Goal: Book appointment/travel/reservation

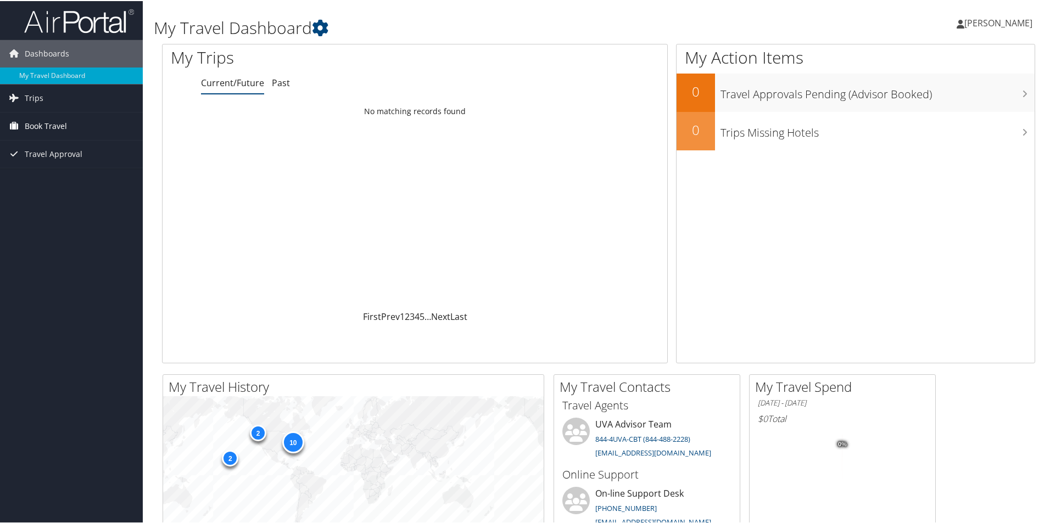
click at [60, 119] on span "Book Travel" at bounding box center [46, 124] width 42 height 27
click at [65, 176] on link "Book/Manage Online Trips" at bounding box center [71, 180] width 143 height 16
